Goal: Transaction & Acquisition: Register for event/course

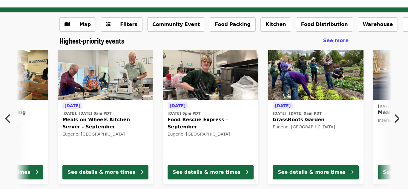
scroll to position [0, 216]
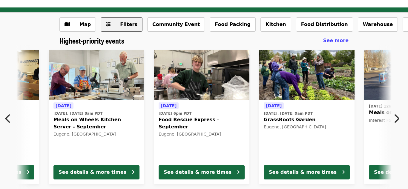
click at [118, 31] on button "Filters" at bounding box center [122, 24] width 42 height 14
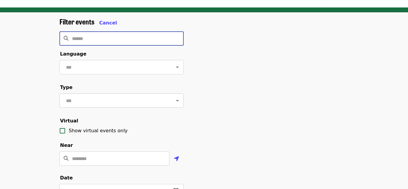
click at [140, 94] on div "​" at bounding box center [121, 100] width 124 height 14
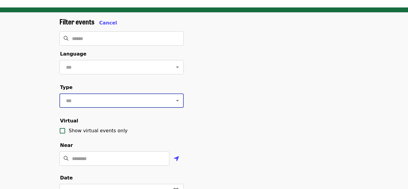
click at [160, 100] on input "text" at bounding box center [114, 100] width 100 height 11
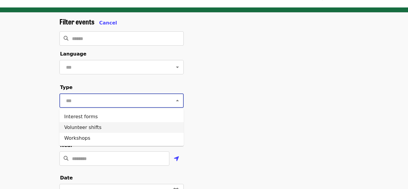
click at [149, 129] on li "Volunteer shifts" at bounding box center [121, 127] width 124 height 11
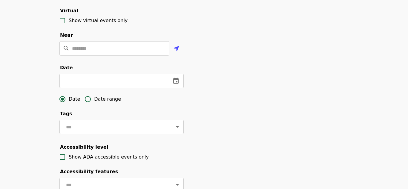
scroll to position [130, 0]
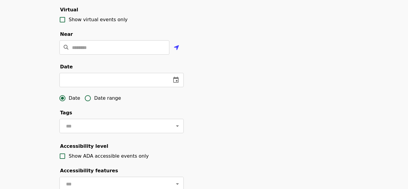
click at [204, 169] on div "Filter events Cancel ​ Language ​ Type Volunteer shifts ​ Virtual Show virtual …" at bounding box center [204, 72] width 298 height 333
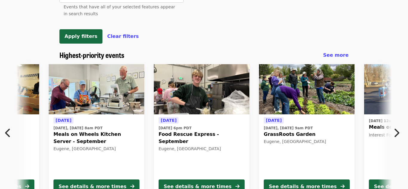
scroll to position [327, 0]
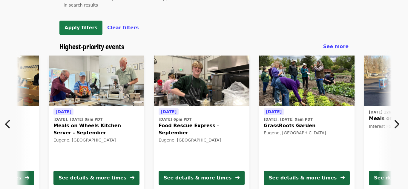
click at [74, 24] on button "Apply filters" at bounding box center [80, 28] width 43 height 14
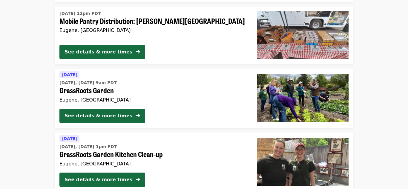
scroll to position [156, 0]
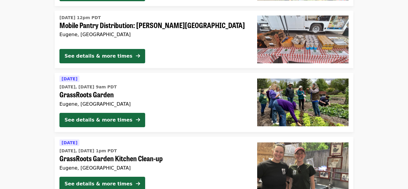
click at [129, 28] on span "Mobile Pantry Distribution: [PERSON_NAME][GEOGRAPHIC_DATA]" at bounding box center [153, 25] width 188 height 9
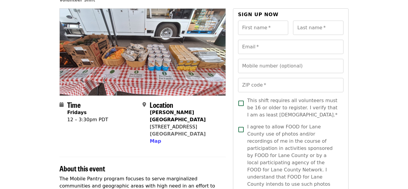
scroll to position [47, 0]
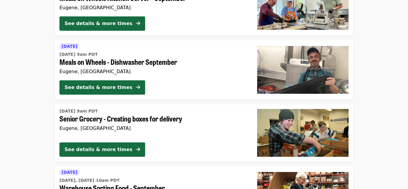
scroll to position [510, 0]
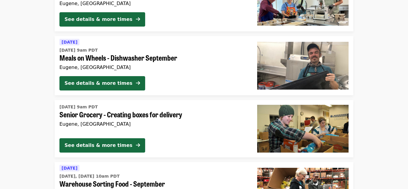
click at [108, 117] on span "Senior Grocery - Creating boxes for delivery" at bounding box center [153, 114] width 188 height 9
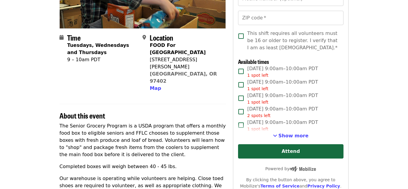
scroll to position [113, 0]
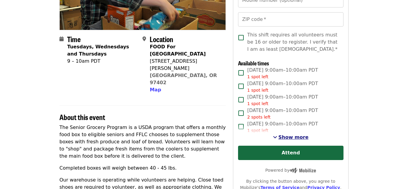
click at [298, 138] on span "Show more" at bounding box center [293, 137] width 30 height 6
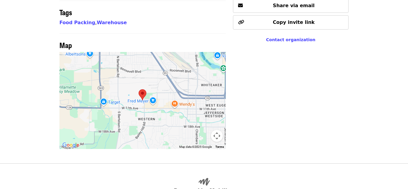
scroll to position [398, 0]
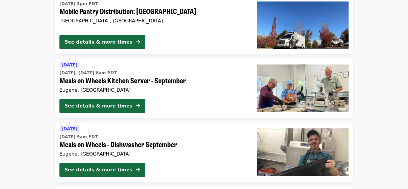
scroll to position [427, 0]
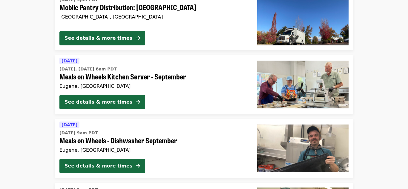
click at [140, 79] on span "Meals on Wheels Kitchen Server - September" at bounding box center [153, 76] width 188 height 9
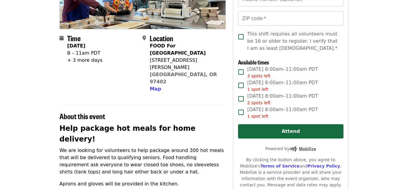
scroll to position [115, 0]
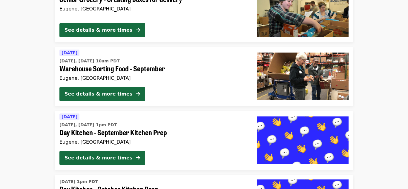
scroll to position [629, 0]
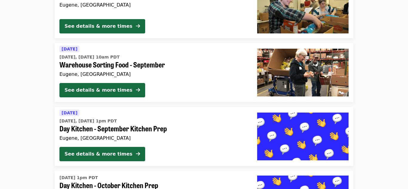
click at [106, 62] on span "Warehouse Sorting Food - September" at bounding box center [153, 64] width 188 height 9
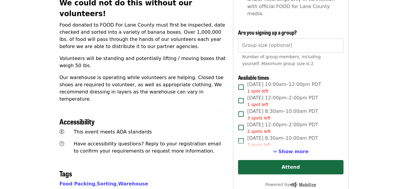
scroll to position [253, 0]
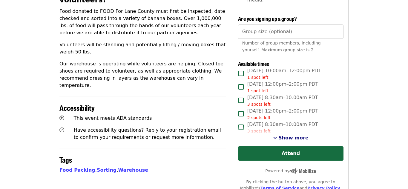
click at [282, 135] on span "Show more" at bounding box center [293, 138] width 30 height 6
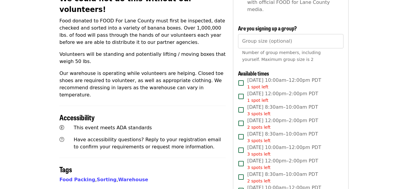
scroll to position [246, 0]
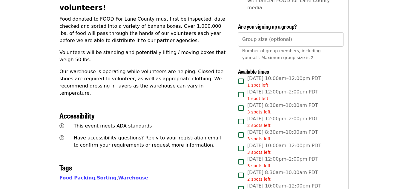
click at [254, 32] on input "Group size (optional)" at bounding box center [290, 39] width 105 height 14
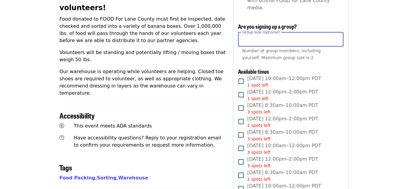
type input "*"
click at [335, 88] on label "[DATE] 12:00pm–2:00pm PDT 1 spot left" at bounding box center [287, 94] width 104 height 13
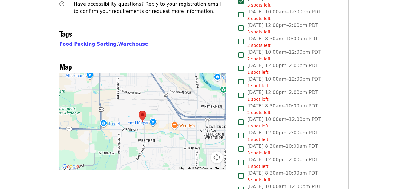
scroll to position [380, 0]
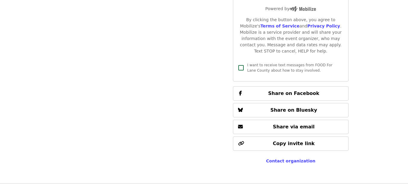
scroll to position [941, 0]
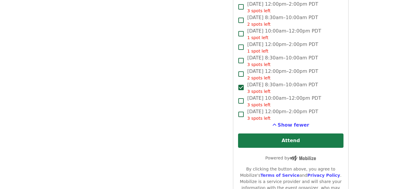
click at [304, 133] on button "Attend" at bounding box center [290, 140] width 105 height 14
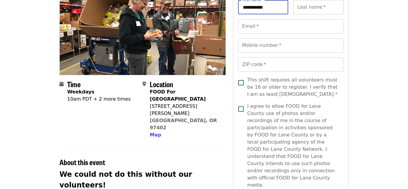
type input "**********"
click at [307, 9] on div "Last name   * Last name *" at bounding box center [318, 7] width 50 height 14
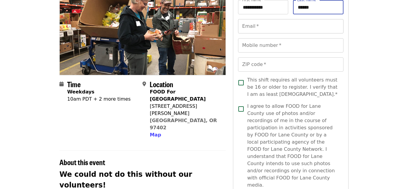
type input "******"
click at [269, 25] on input "Email   *" at bounding box center [290, 26] width 105 height 14
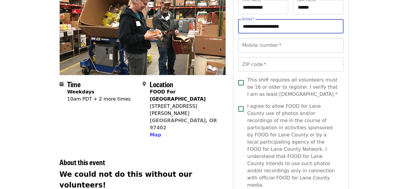
type input "**********"
click at [270, 49] on div "Mobile number   * Mobile number *" at bounding box center [290, 45] width 105 height 14
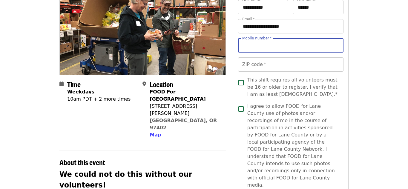
click at [270, 49] on input "Mobile number   *" at bounding box center [290, 45] width 105 height 14
type input "**********"
click at [269, 67] on input "ZIP code   *" at bounding box center [290, 64] width 105 height 14
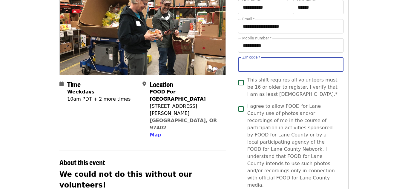
type input "*****"
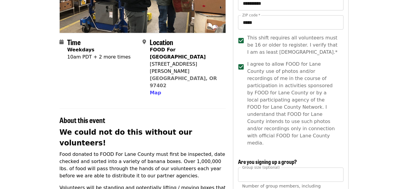
scroll to position [104, 0]
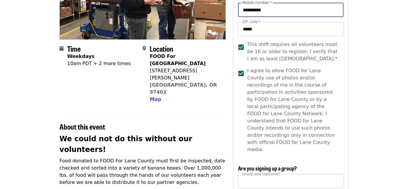
click at [258, 11] on input "**********" at bounding box center [290, 10] width 105 height 14
type input "**********"
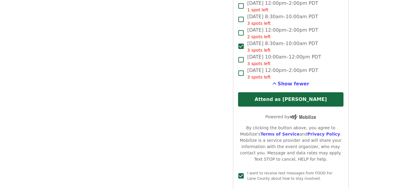
scroll to position [883, 0]
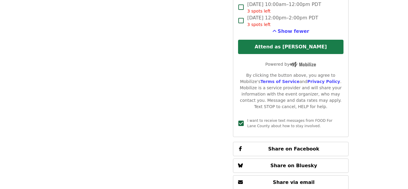
click at [296, 40] on button "Attend as [PERSON_NAME]" at bounding box center [290, 47] width 105 height 14
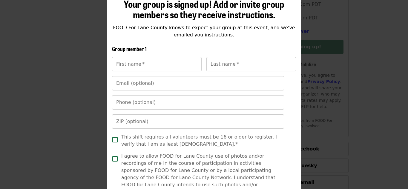
scroll to position [75, 0]
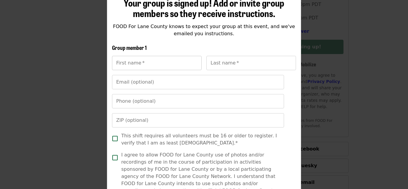
click at [153, 58] on input "First name   *" at bounding box center [157, 63] width 90 height 14
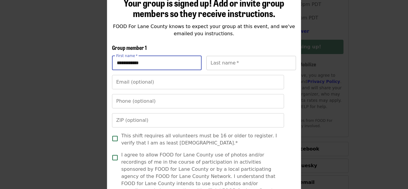
type input "**********"
click at [236, 62] on input "Last name   *" at bounding box center [251, 63] width 90 height 14
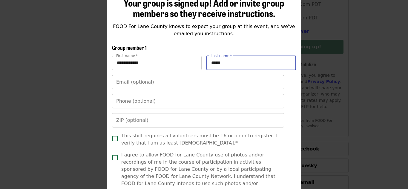
type input "*****"
click at [164, 78] on input "Email (optional)" at bounding box center [198, 82] width 172 height 14
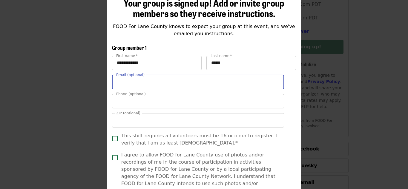
type input "**********"
type input "*****"
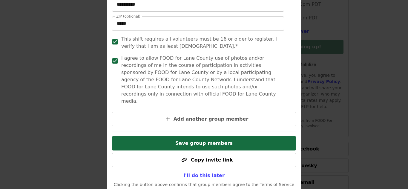
scroll to position [187, 0]
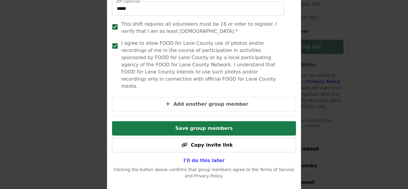
click at [255, 122] on button "Save group members" at bounding box center [204, 128] width 184 height 14
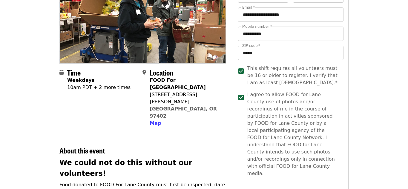
scroll to position [74, 0]
